Goal: Task Accomplishment & Management: Use online tool/utility

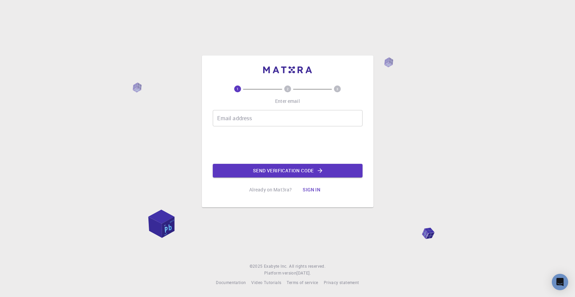
click at [279, 118] on input "Email address" at bounding box center [288, 118] width 150 height 16
type input "[EMAIL_ADDRESS][DOMAIN_NAME]"
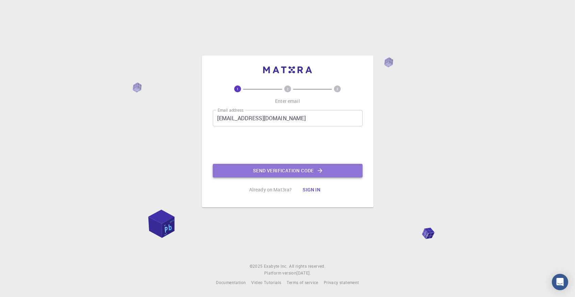
click at [313, 171] on button "Send verification code" at bounding box center [288, 171] width 150 height 14
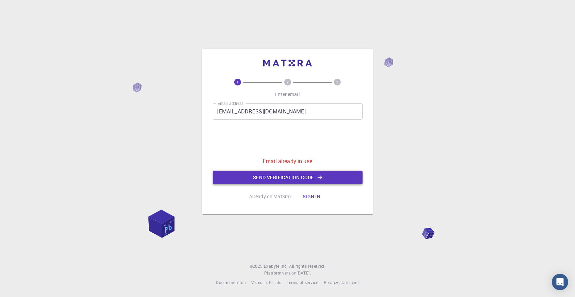
click at [324, 176] on button "Send verification code" at bounding box center [288, 178] width 150 height 14
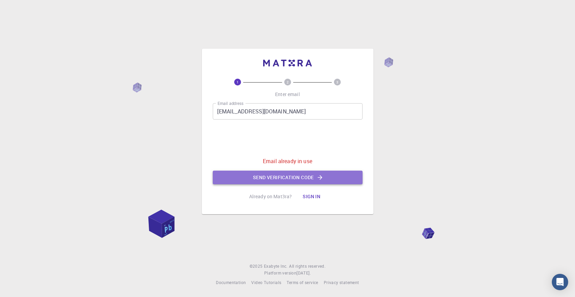
click at [292, 177] on button "Send verification code" at bounding box center [288, 178] width 150 height 14
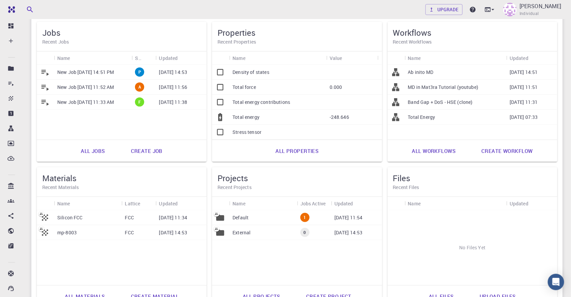
scroll to position [62, 0]
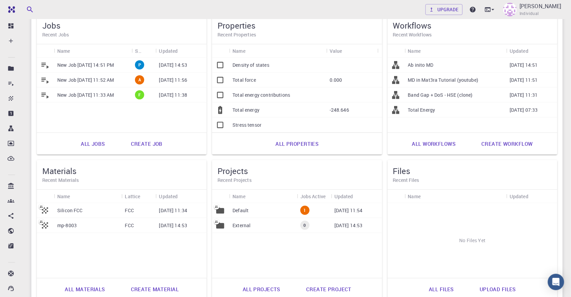
click at [89, 99] on div "New Job [DATE] 11:33 AM" at bounding box center [93, 95] width 78 height 15
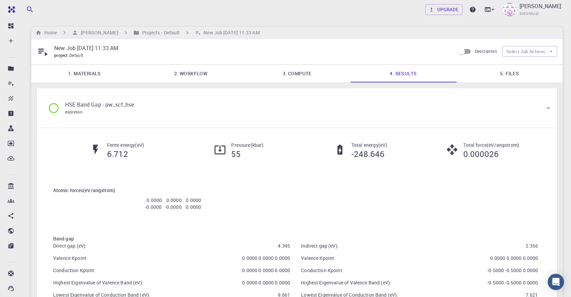
click at [96, 73] on link "1. Materials" at bounding box center [84, 74] width 106 height 18
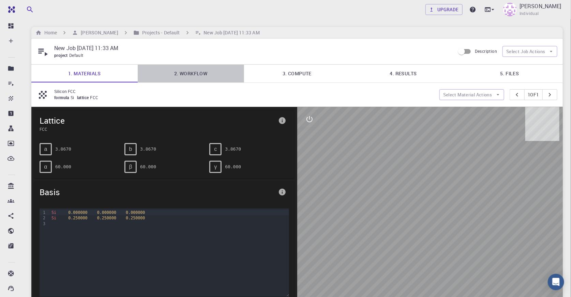
click at [186, 75] on link "2. Workflow" at bounding box center [191, 74] width 106 height 18
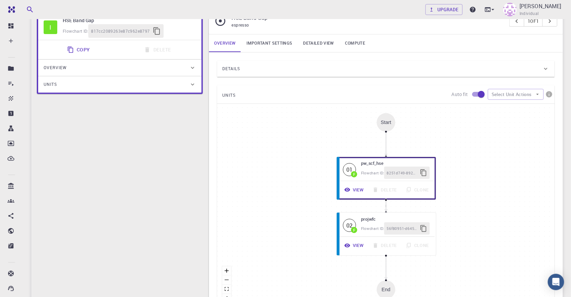
scroll to position [124, 0]
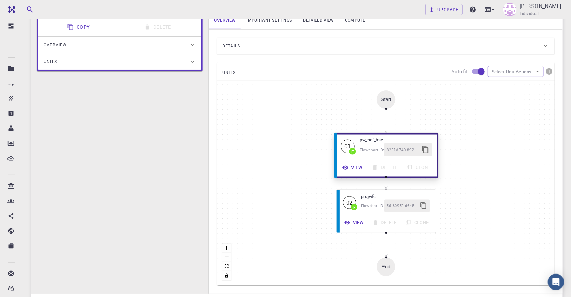
click at [345, 166] on icon "button" at bounding box center [345, 168] width 6 height 4
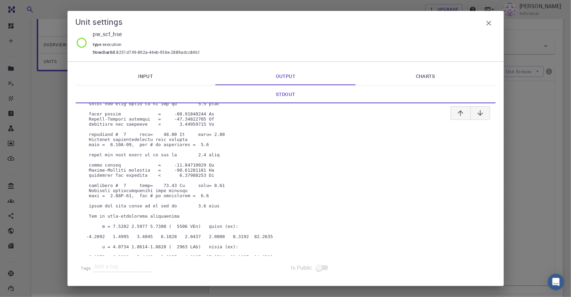
scroll to position [1187, 0]
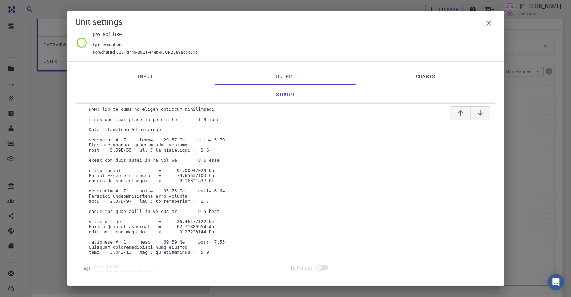
click at [491, 25] on icon "button" at bounding box center [488, 23] width 8 height 8
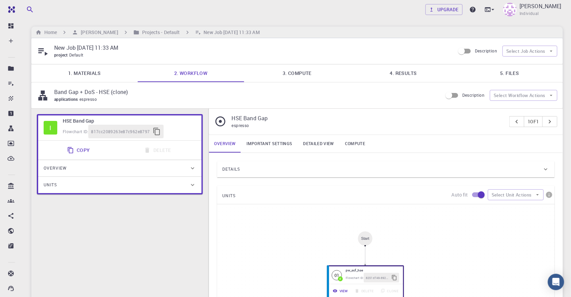
scroll to position [0, 0]
click at [153, 31] on h6 "Projects - Default" at bounding box center [159, 32] width 41 height 7
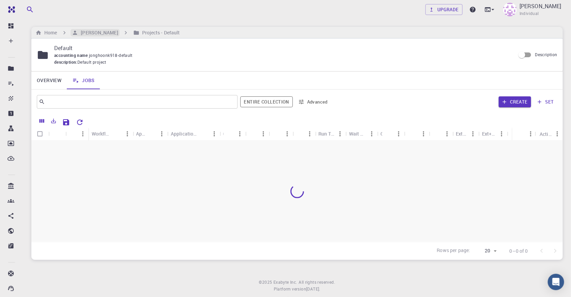
click at [109, 33] on h6 "Jong Hoon Kim" at bounding box center [98, 32] width 40 height 7
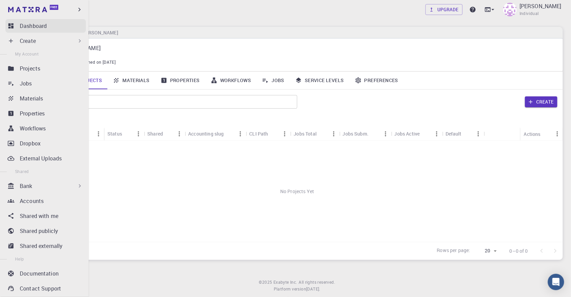
click at [39, 26] on p "Dashboard" at bounding box center [33, 26] width 27 height 8
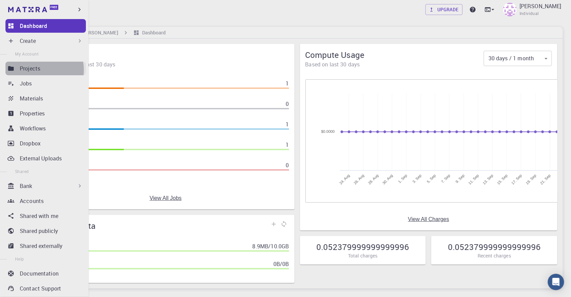
click at [38, 70] on p "Projects" at bounding box center [30, 68] width 20 height 8
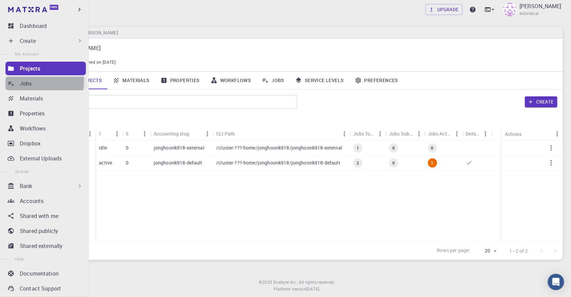
click at [31, 81] on p "Jobs" at bounding box center [26, 83] width 12 height 8
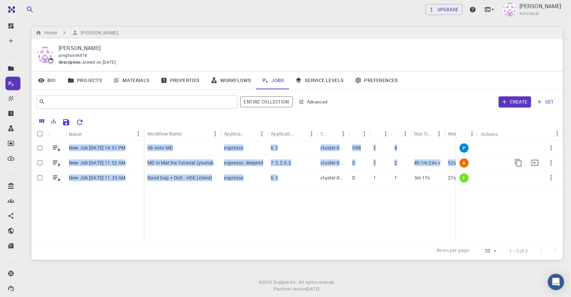
drag, startPoint x: 305, startPoint y: 182, endPoint x: 334, endPoint y: 225, distance: 52.2
click at [334, 225] on div "New Job Sep 22, 2025, 14:51 PM New Job Sep 22, 2025, 11:52 AM New Job Sep 22, 2…" at bounding box center [374, 191] width 686 height 101
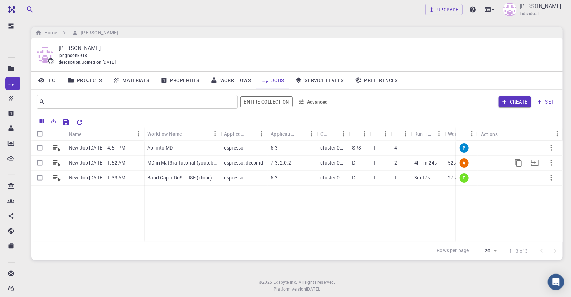
click at [335, 215] on div "New Job Sep 22, 2025, 14:51 PM New Job Sep 22, 2025, 11:52 AM New Job Sep 22, 2…" at bounding box center [374, 191] width 686 height 101
drag, startPoint x: 143, startPoint y: 133, endPoint x: 150, endPoint y: 139, distance: 9.2
click at [156, 139] on div "Name" at bounding box center [159, 133] width 7 height 13
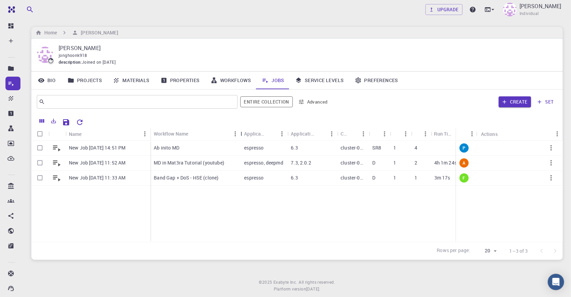
drag, startPoint x: 228, startPoint y: 132, endPoint x: 279, endPoint y: 133, distance: 50.4
click at [245, 132] on div "Workflow Name" at bounding box center [241, 133] width 7 height 13
drag, startPoint x: 347, startPoint y: 133, endPoint x: 332, endPoint y: 136, distance: 15.0
click at [332, 136] on div "Application Version" at bounding box center [334, 133] width 7 height 13
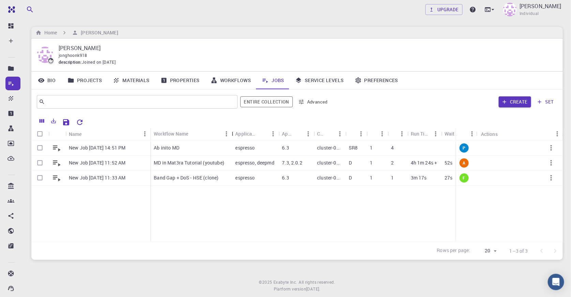
drag, startPoint x: 252, startPoint y: 134, endPoint x: 232, endPoint y: 136, distance: 20.9
click at [232, 136] on div "Workflow Name" at bounding box center [232, 133] width 7 height 13
click at [309, 135] on div "Application Version" at bounding box center [311, 133] width 7 height 13
drag, startPoint x: 456, startPoint y: 131, endPoint x: 492, endPoint y: 131, distance: 35.1
click at [497, 125] on div "Name Workflow Name Application Application Version Cluster Queue Nodes Cores Ru…" at bounding box center [296, 187] width 531 height 146
